Goal: Transaction & Acquisition: Purchase product/service

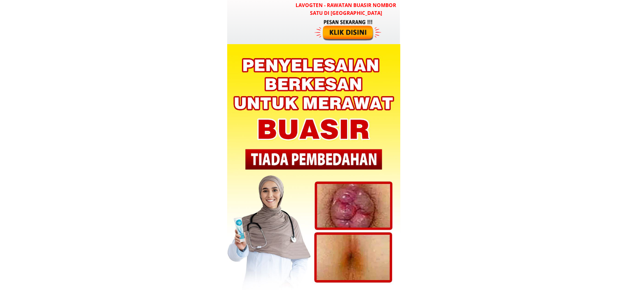
click at [346, 34] on div at bounding box center [349, 30] width 68 height 23
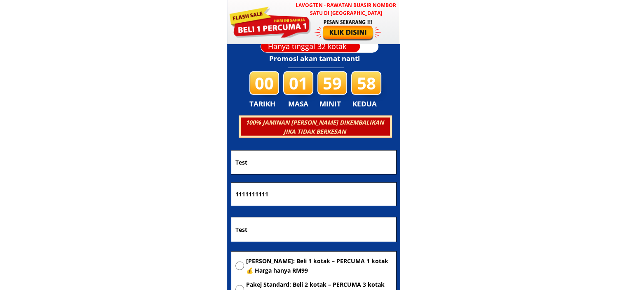
scroll to position [2344, 0]
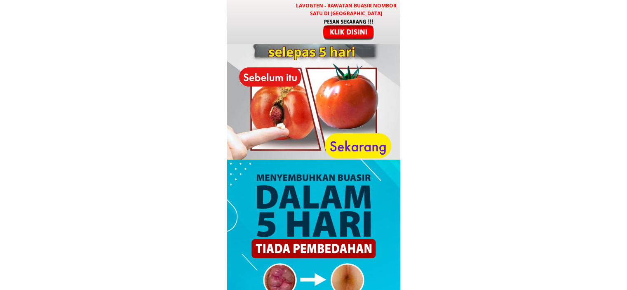
click at [345, 18] on div at bounding box center [349, 29] width 68 height 23
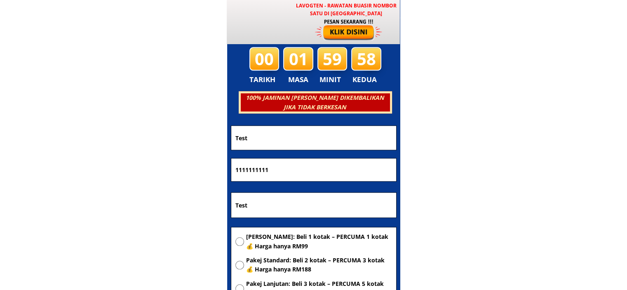
scroll to position [3976, 0]
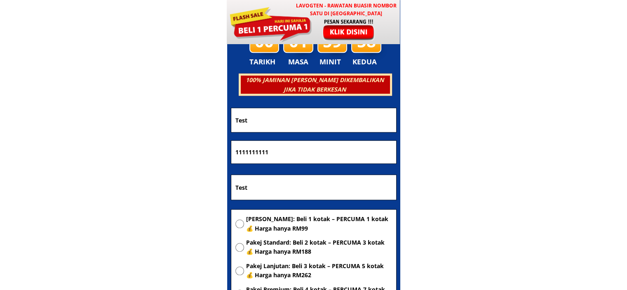
click at [280, 122] on input "Test" at bounding box center [313, 120] width 161 height 24
click at [288, 227] on span "[PERSON_NAME]: Beli 1 kotak – PERCUMA 1 kotak 💰 Harga hanya RM99" at bounding box center [319, 223] width 146 height 19
radio input "true"
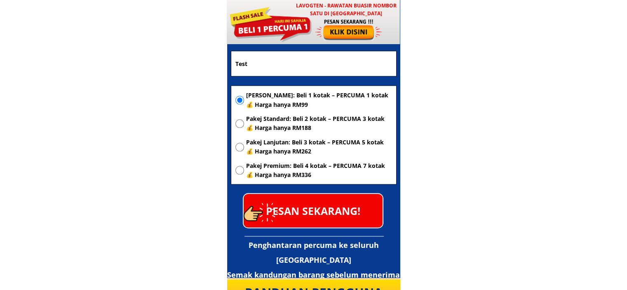
click at [325, 206] on p "PESAN SEKARANG!" at bounding box center [313, 210] width 139 height 33
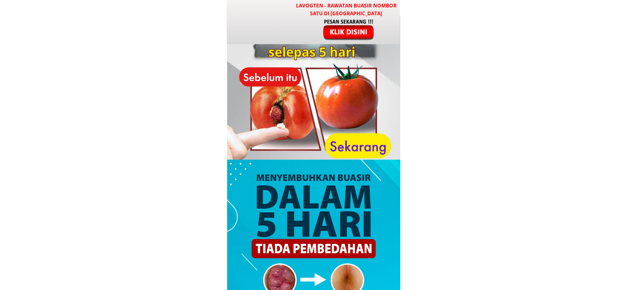
click at [328, 40] on div at bounding box center [313, 22] width 173 height 44
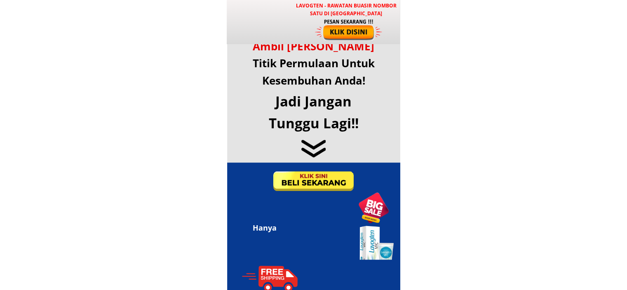
scroll to position [3976, 0]
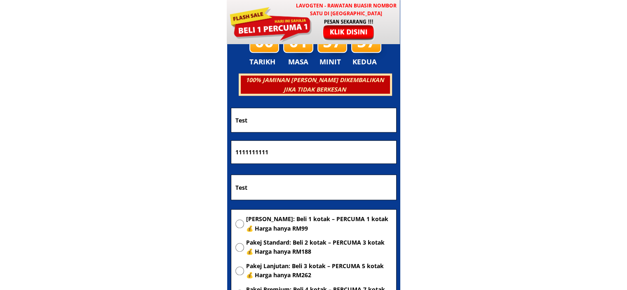
click at [275, 118] on input "Test" at bounding box center [313, 120] width 161 height 24
type input "Test"
click at [266, 244] on span "Pakej Standard: Beli 2 kotak – PERCUMA 3 kotak 💰 Harga hanya RM188" at bounding box center [319, 247] width 146 height 19
radio input "true"
click at [266, 123] on input "Test" at bounding box center [313, 120] width 161 height 24
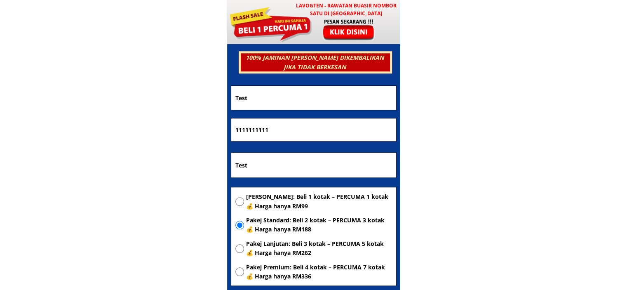
scroll to position [4058, 0]
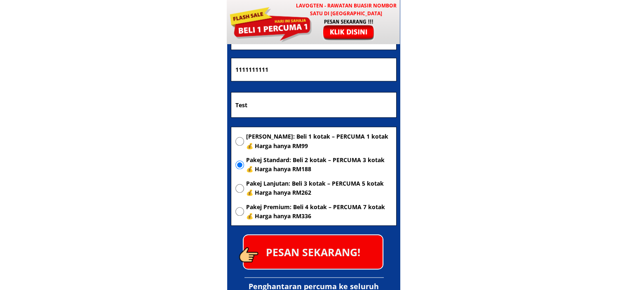
click at [348, 252] on p "PESAN SEKARANG!" at bounding box center [313, 251] width 139 height 33
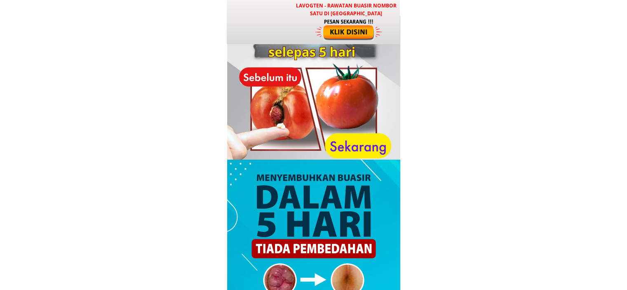
click at [343, 26] on div at bounding box center [349, 29] width 68 height 23
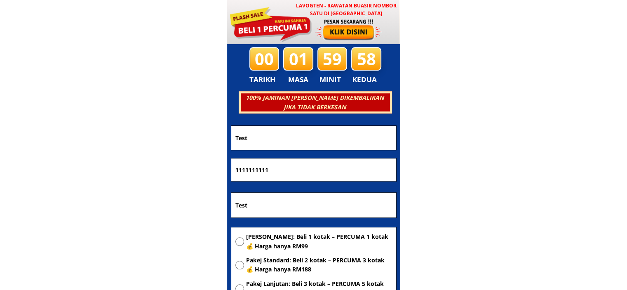
scroll to position [3976, 0]
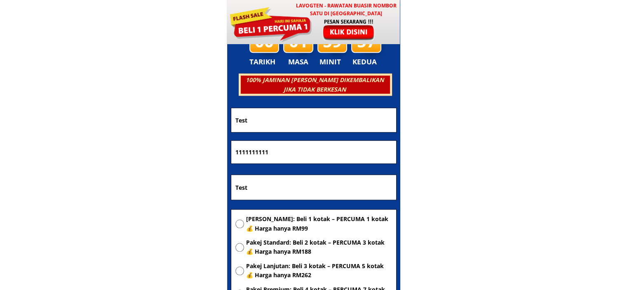
click at [276, 120] on input "Test" at bounding box center [313, 120] width 161 height 24
click at [242, 155] on input "1111111111" at bounding box center [313, 152] width 161 height 23
type input "1122211111111"
click at [257, 123] on input "Test" at bounding box center [313, 120] width 161 height 24
type input "Test 1"
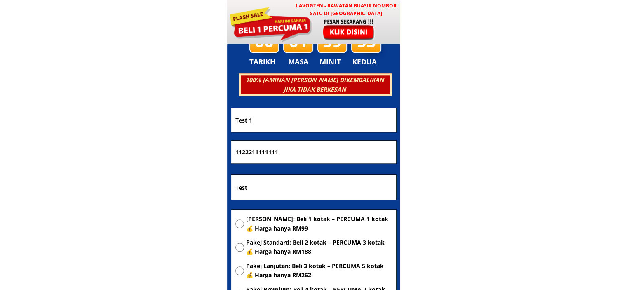
click at [257, 176] on input "Test" at bounding box center [313, 187] width 161 height 25
type input "Test 2"
click at [255, 216] on span "[PERSON_NAME]: Beli 1 kotak – PERCUMA 1 kotak 💰 Harga hanya RM99" at bounding box center [319, 223] width 146 height 19
radio input "true"
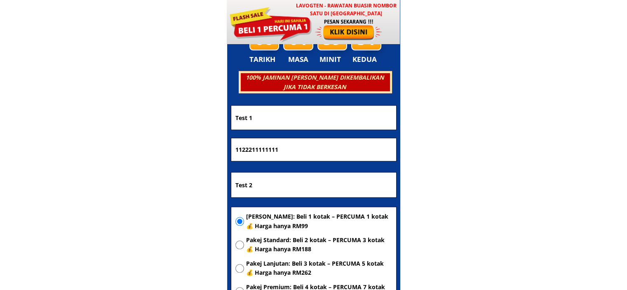
scroll to position [4099, 0]
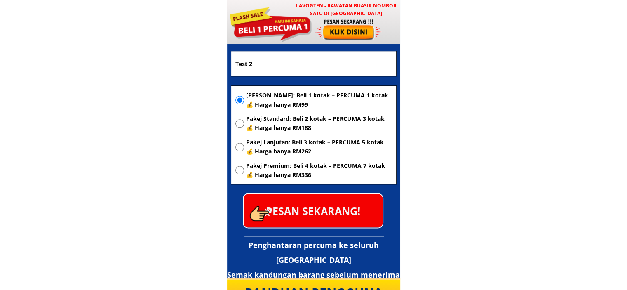
click at [333, 206] on p "PESAN SEKARANG!" at bounding box center [313, 210] width 139 height 33
